Goal: Submit feedback/report problem

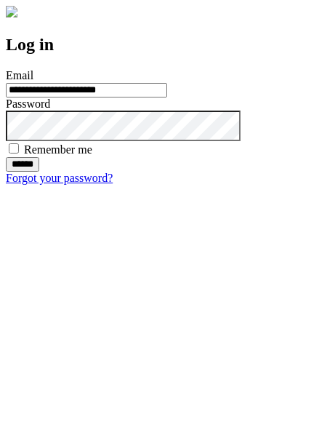
click at [39, 172] on input "******" at bounding box center [22, 164] width 33 height 15
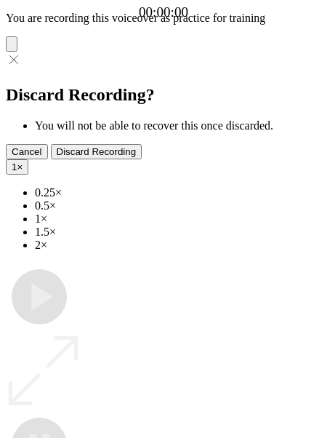
type input "**********"
